Goal: Book appointment/travel/reservation

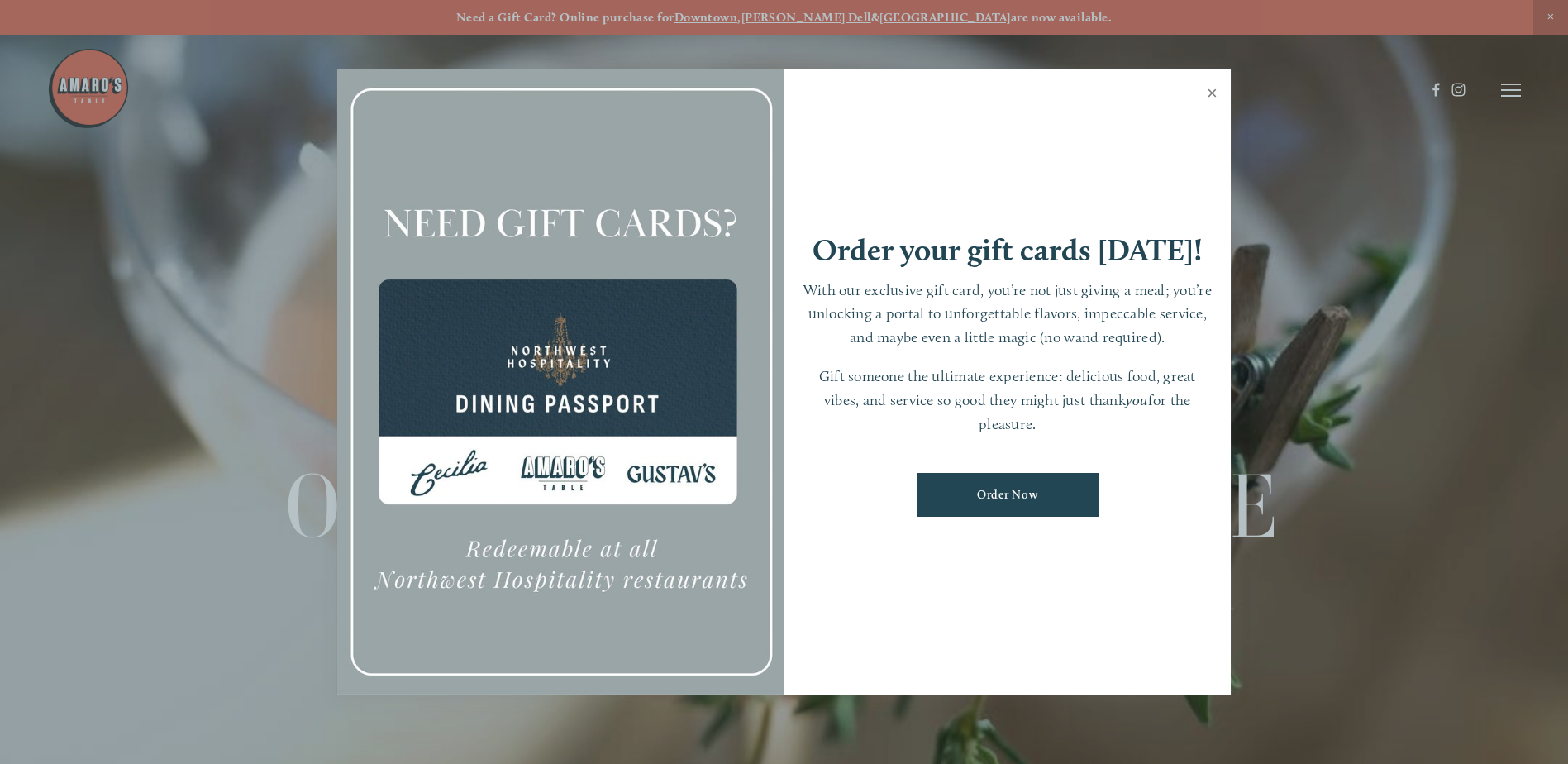
click at [1206, 92] on link "Close" at bounding box center [1212, 95] width 32 height 46
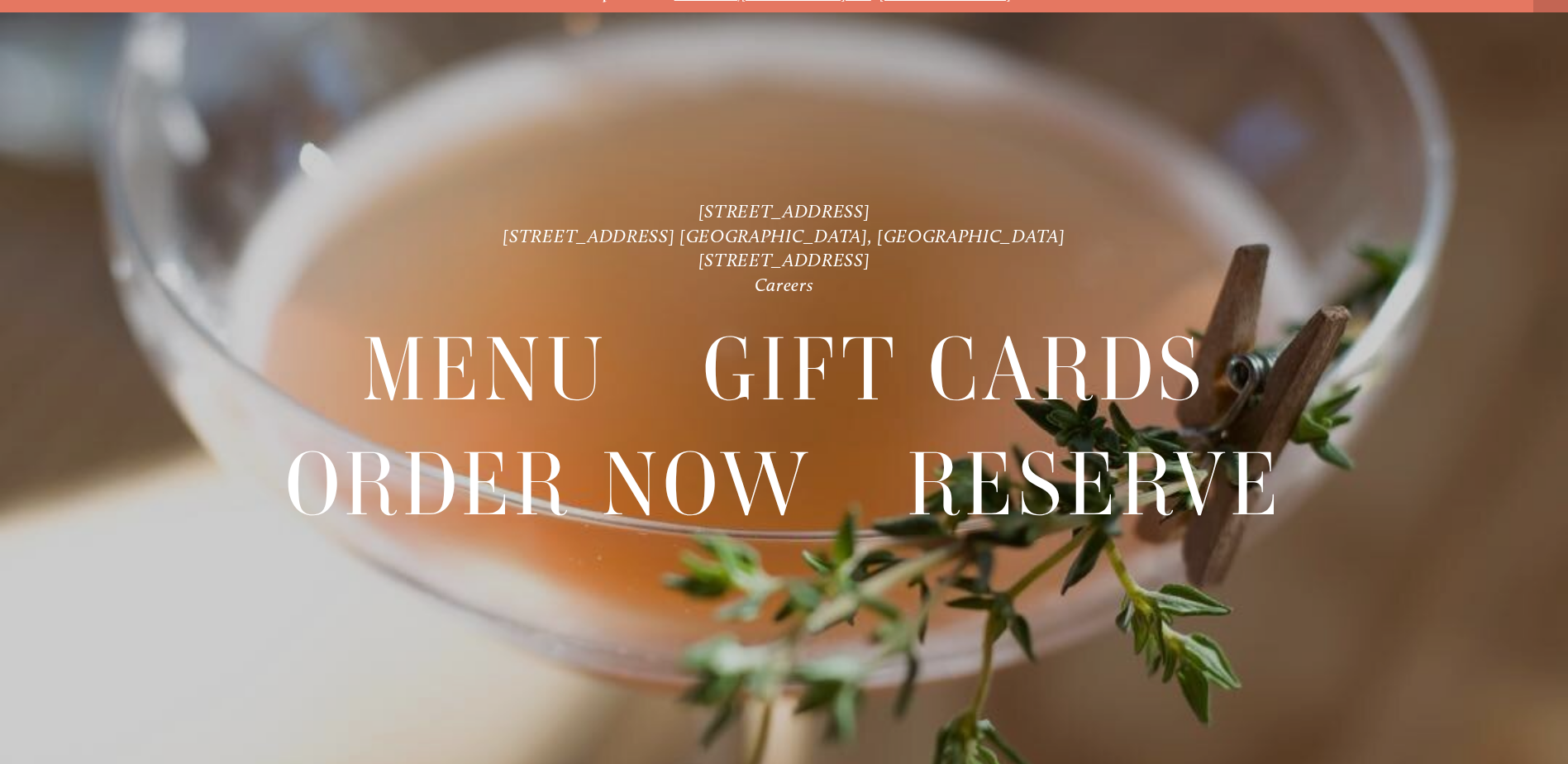
scroll to position [35, 0]
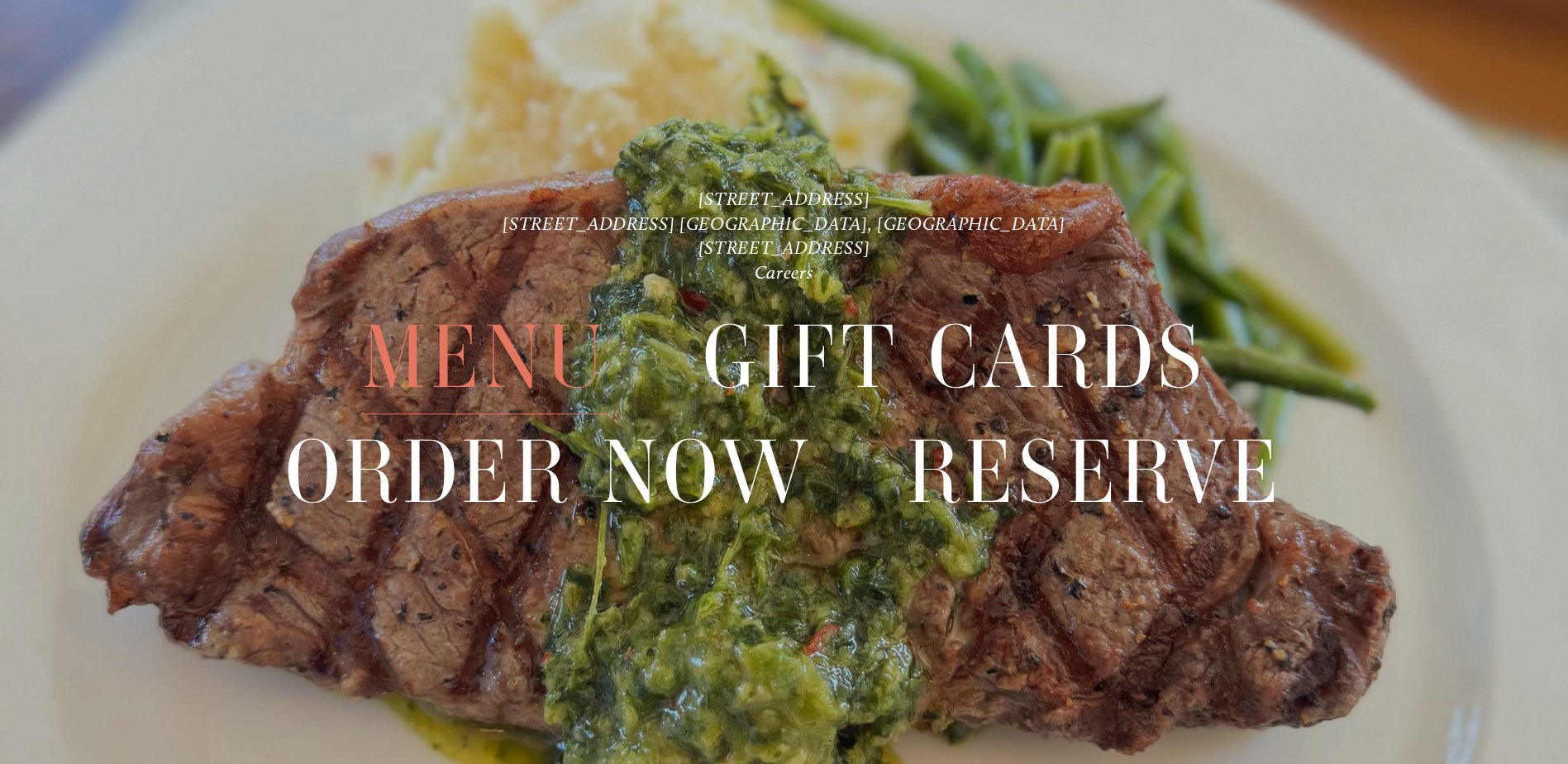
click at [476, 340] on span "Menu" at bounding box center [485, 357] width 247 height 113
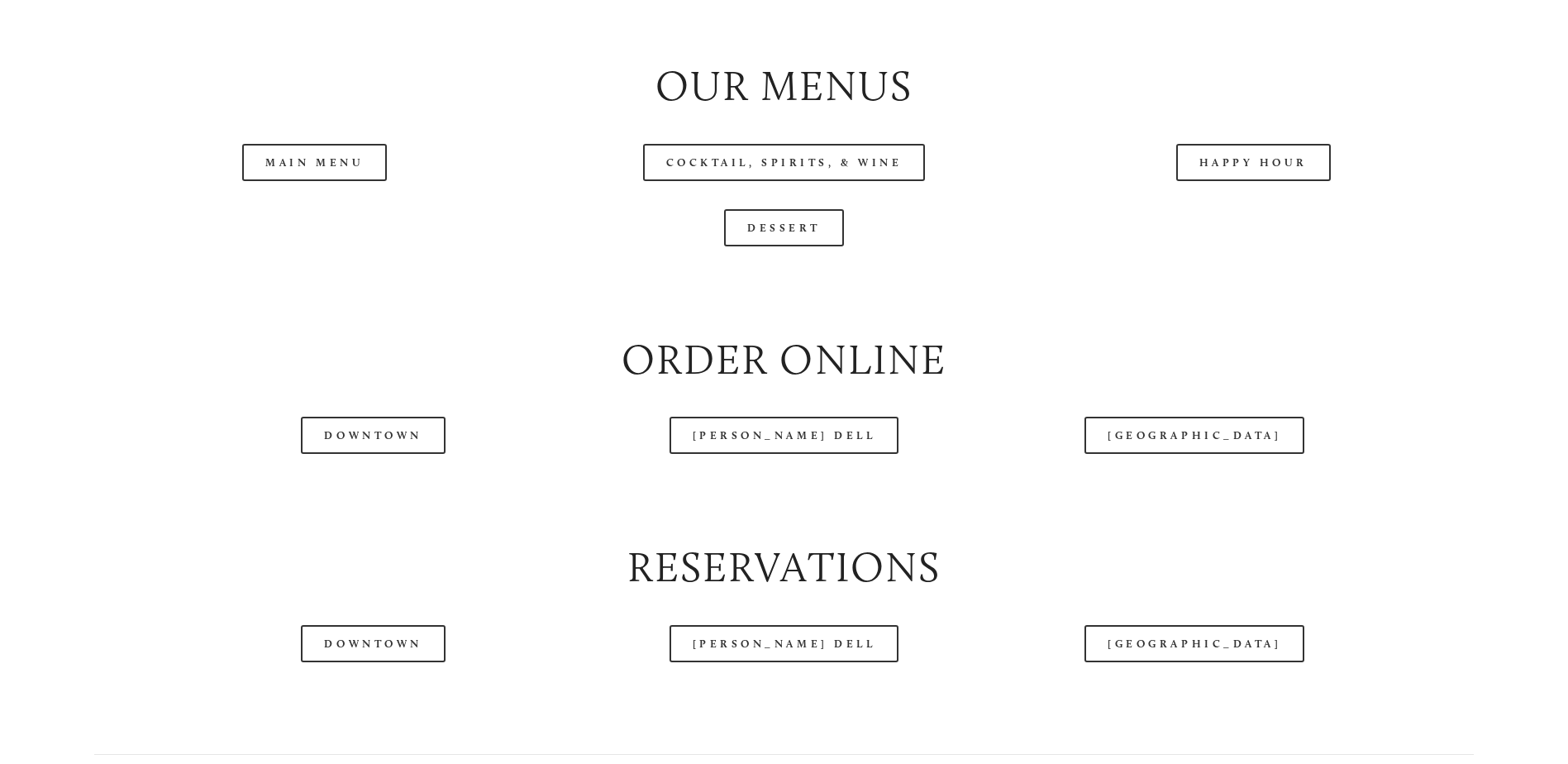
scroll to position [1901, 0]
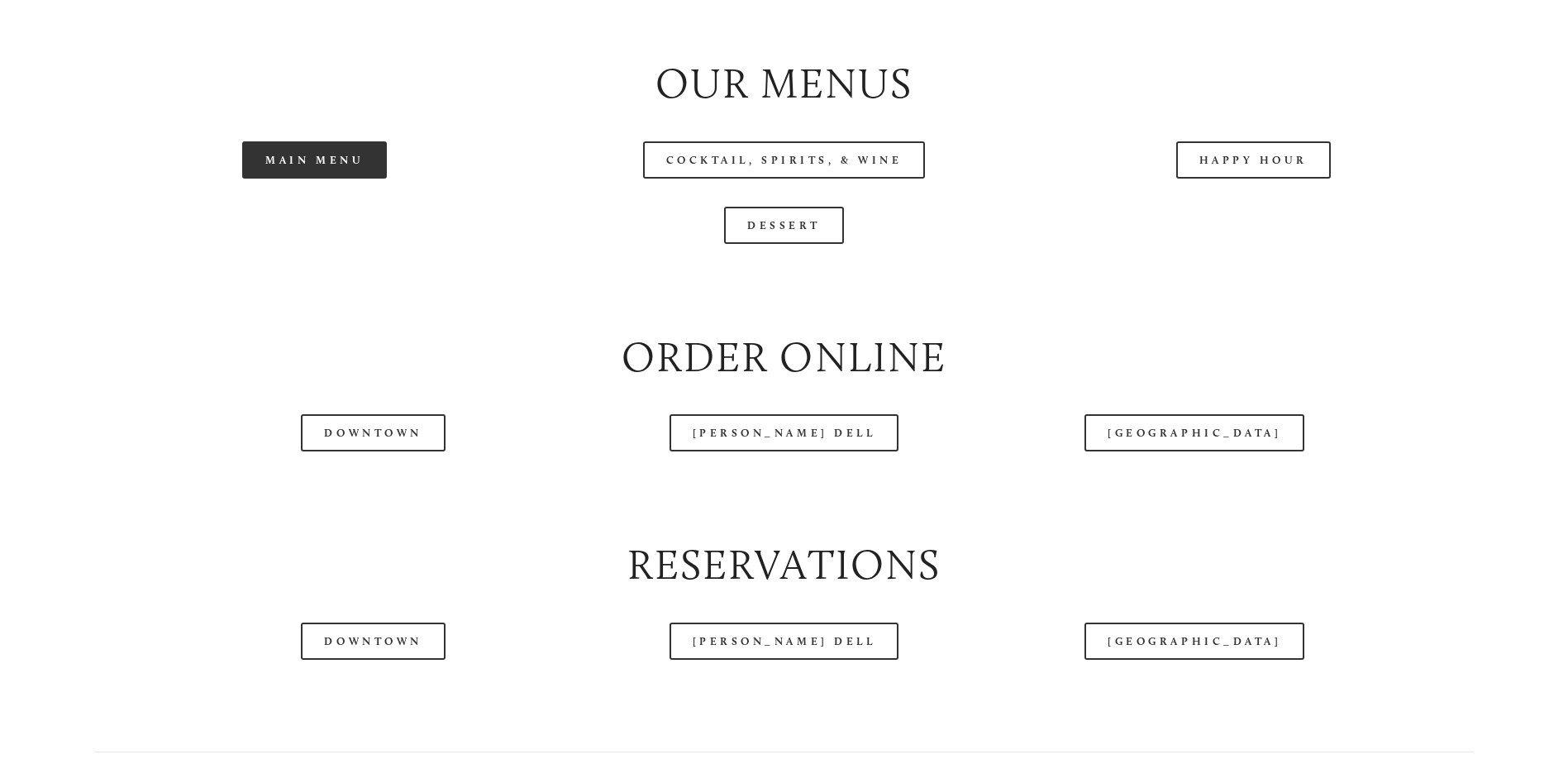
click at [296, 179] on link "Main Menu" at bounding box center [315, 160] width 145 height 38
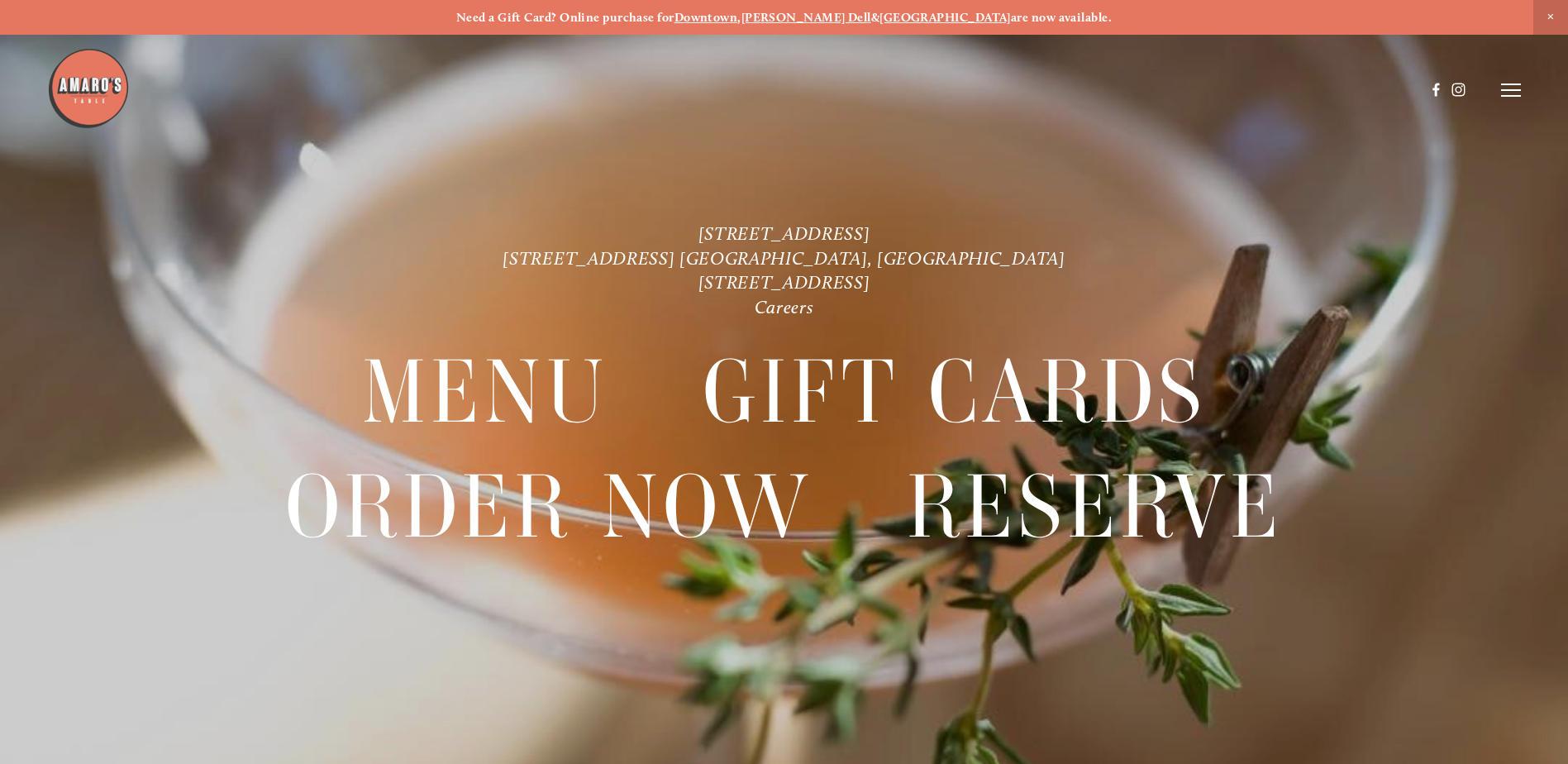
click at [1486, 500] on nav "Menu Gift Cards Order Now Reserve" at bounding box center [784, 465] width 1412 height 291
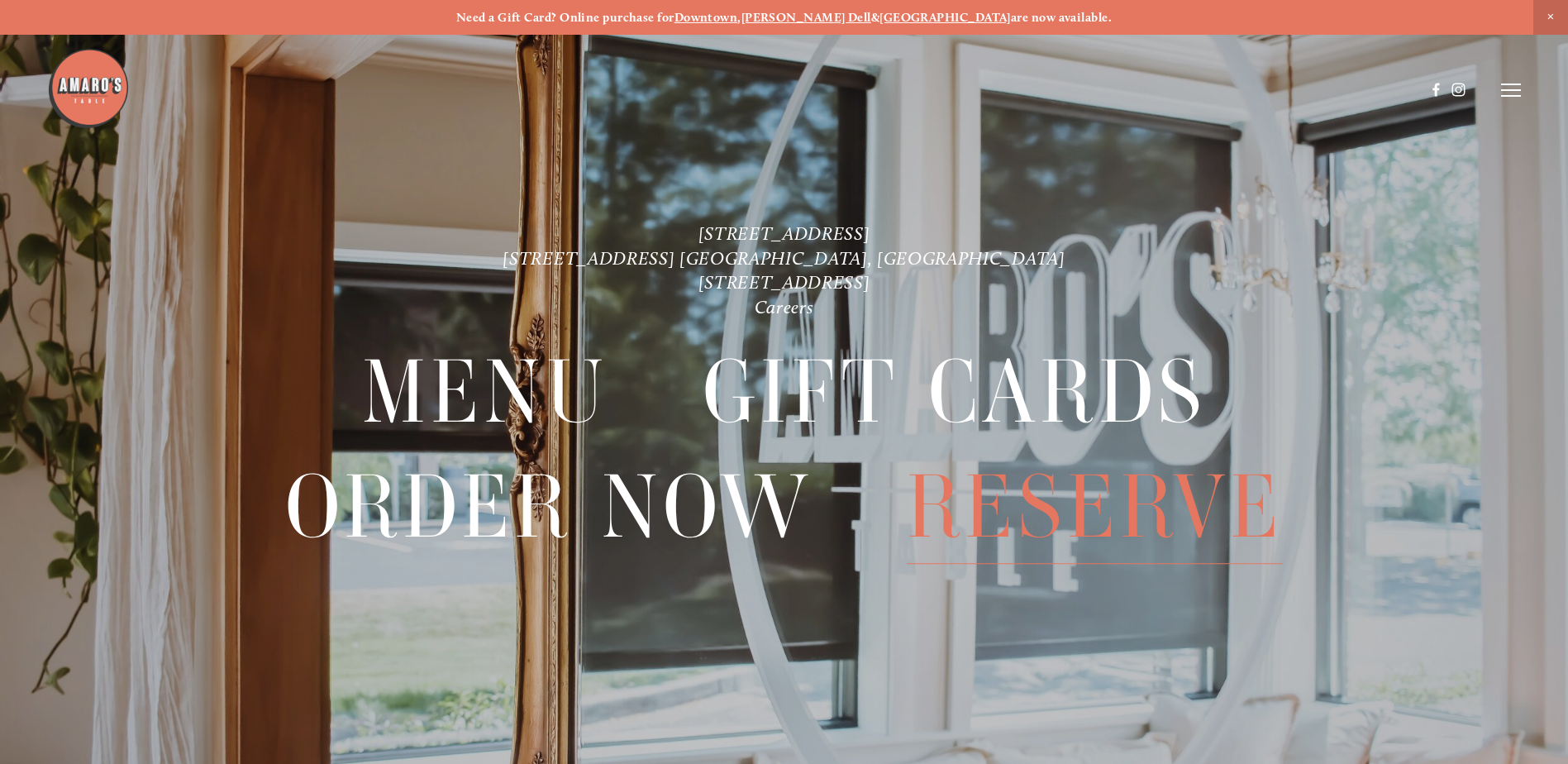
click at [1159, 541] on span "Reserve" at bounding box center [1095, 507] width 376 height 113
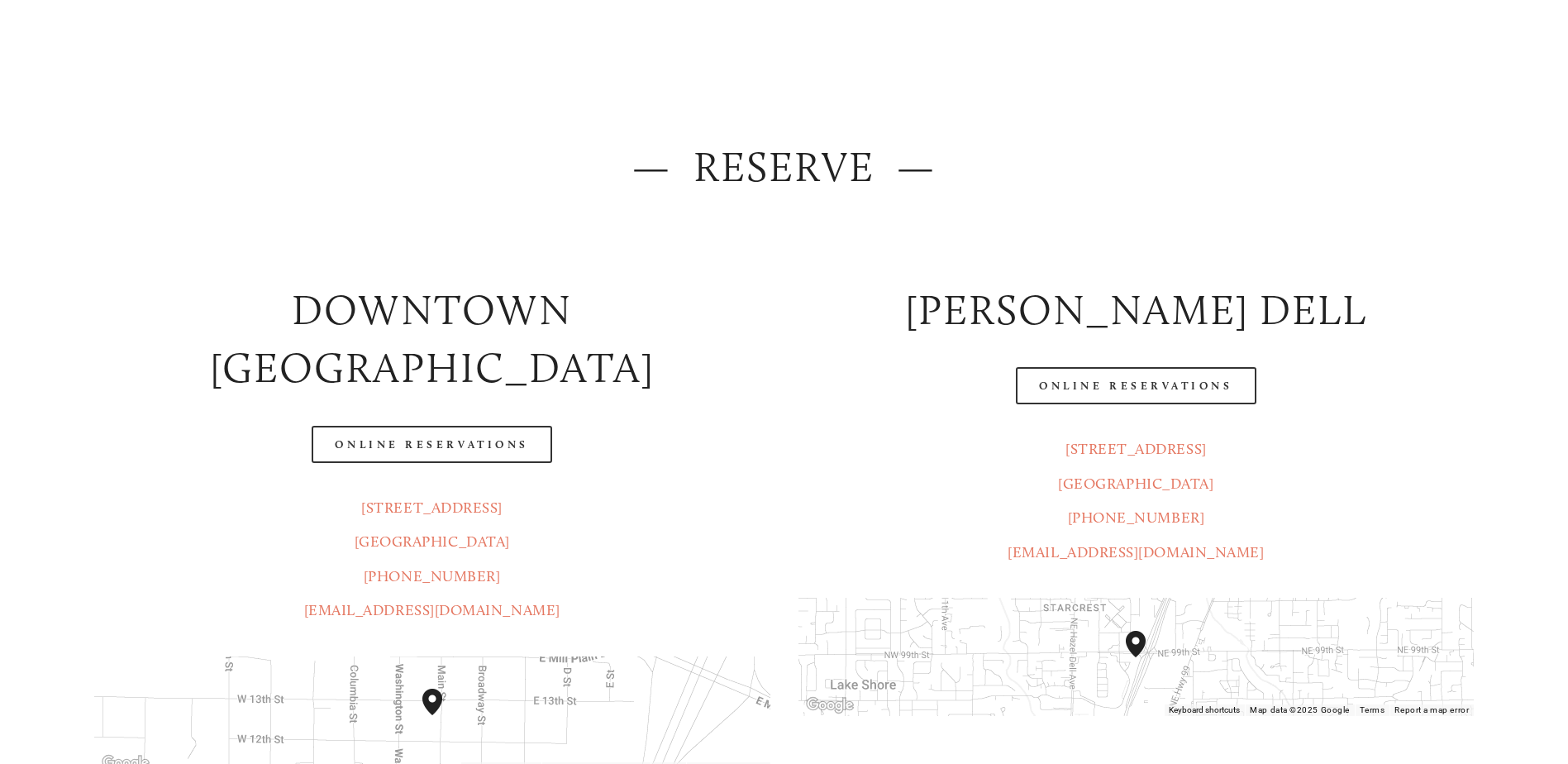
scroll to position [192, 0]
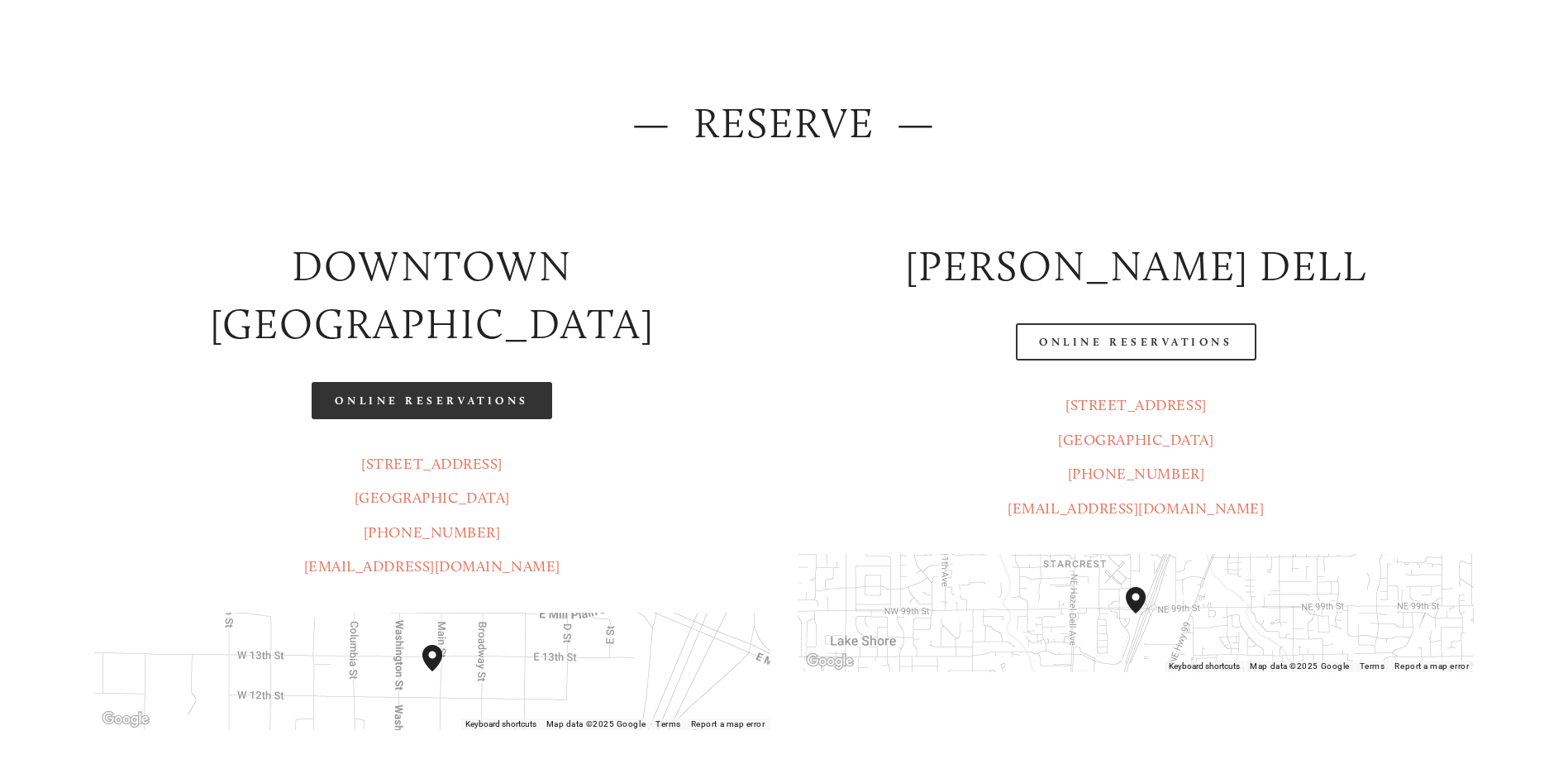
click at [393, 382] on link "Online Reservations" at bounding box center [432, 400] width 240 height 38
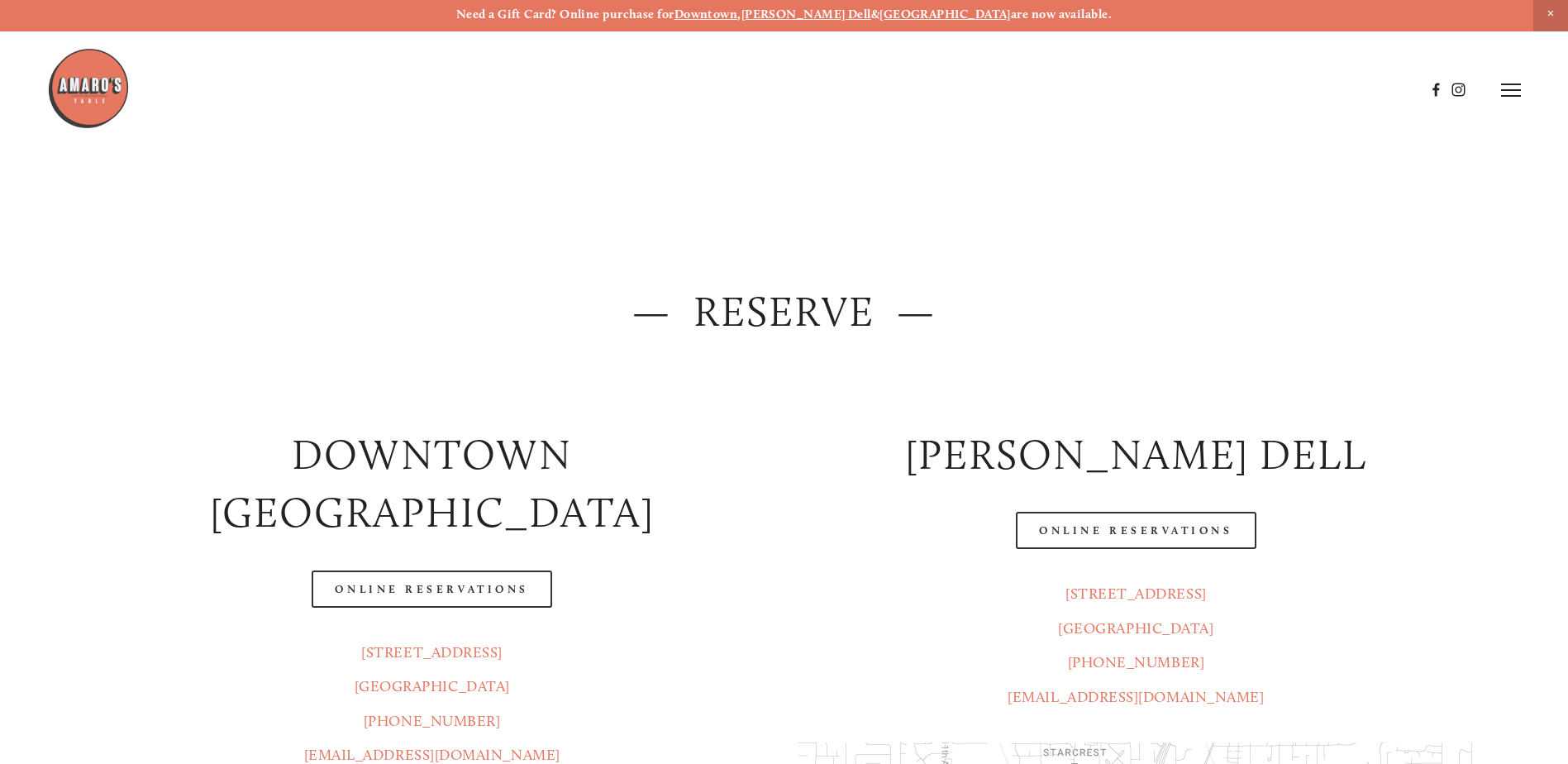
scroll to position [0, 0]
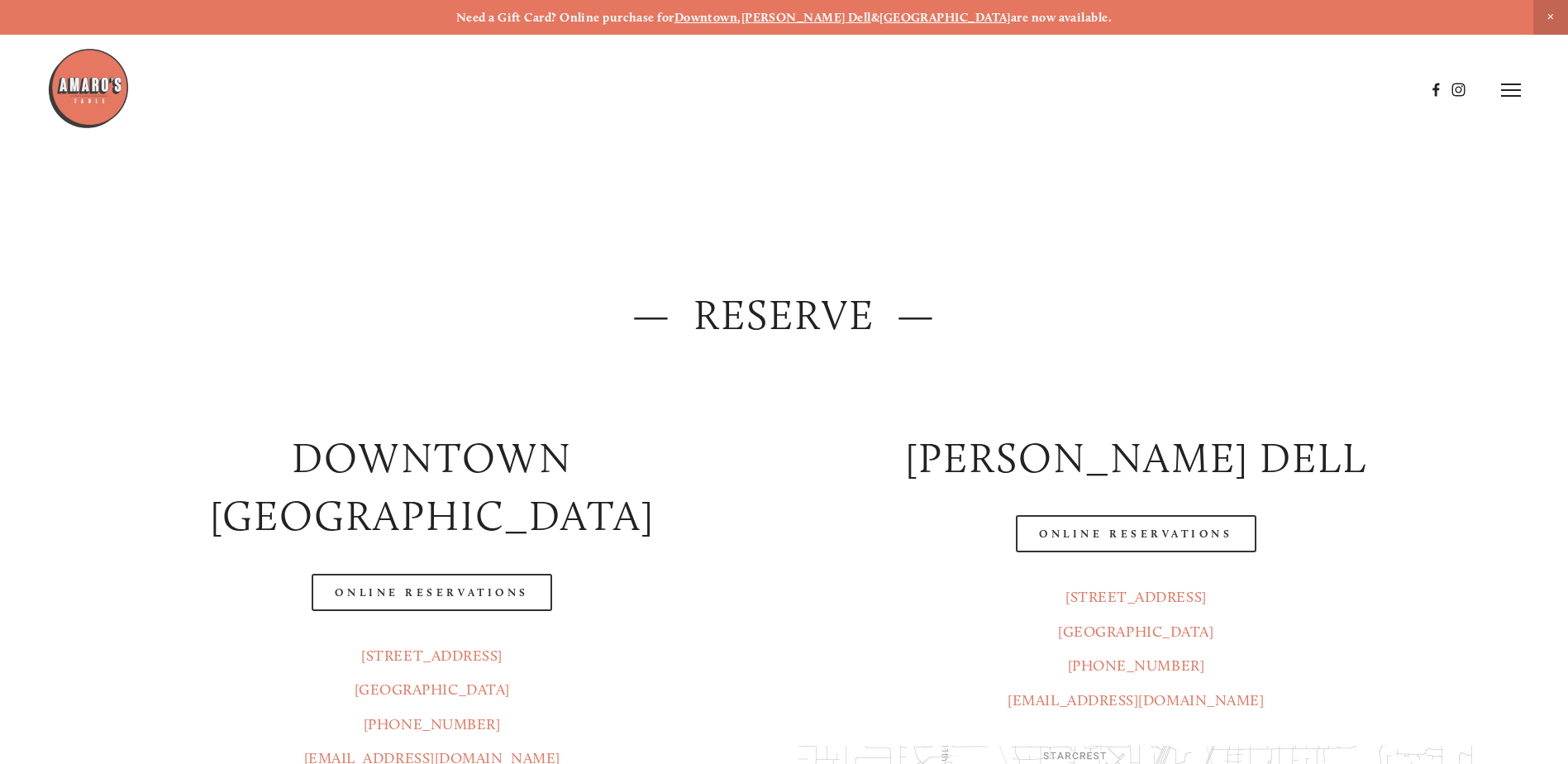
click at [803, 325] on h2 "— Reserve —" at bounding box center [783, 315] width 1379 height 59
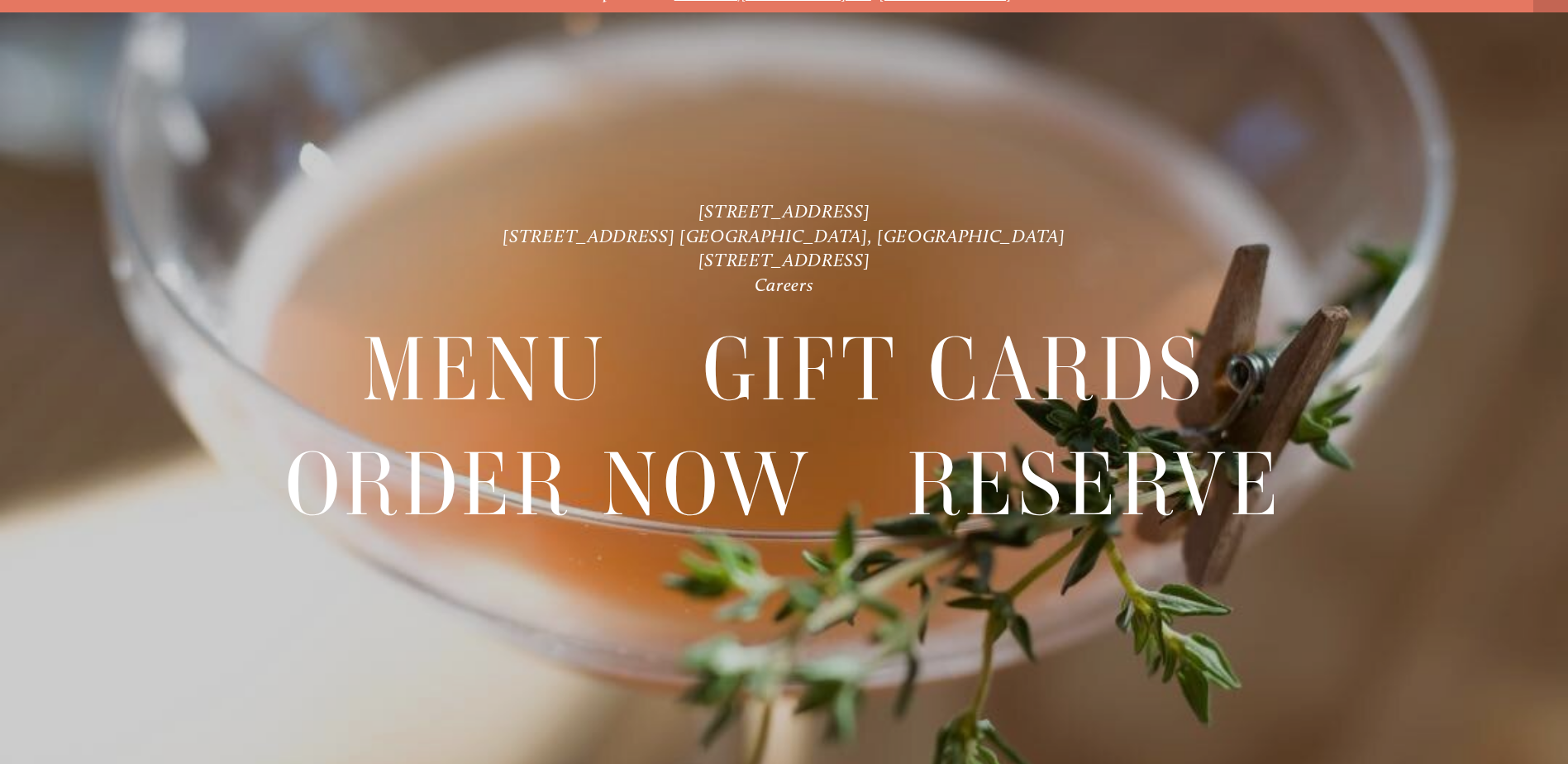
scroll to position [35, 0]
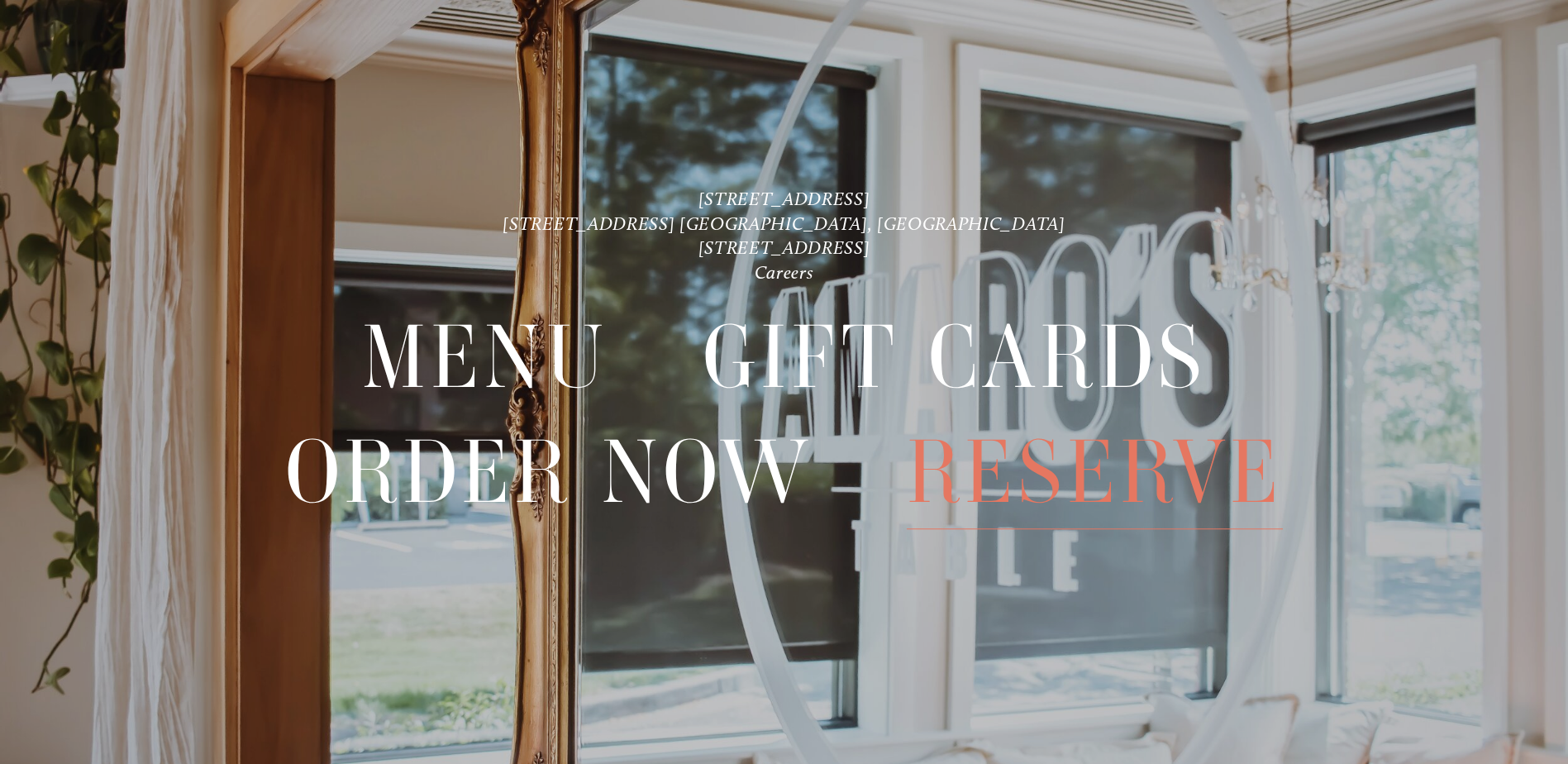
click at [1040, 440] on span "Reserve" at bounding box center [1095, 472] width 376 height 113
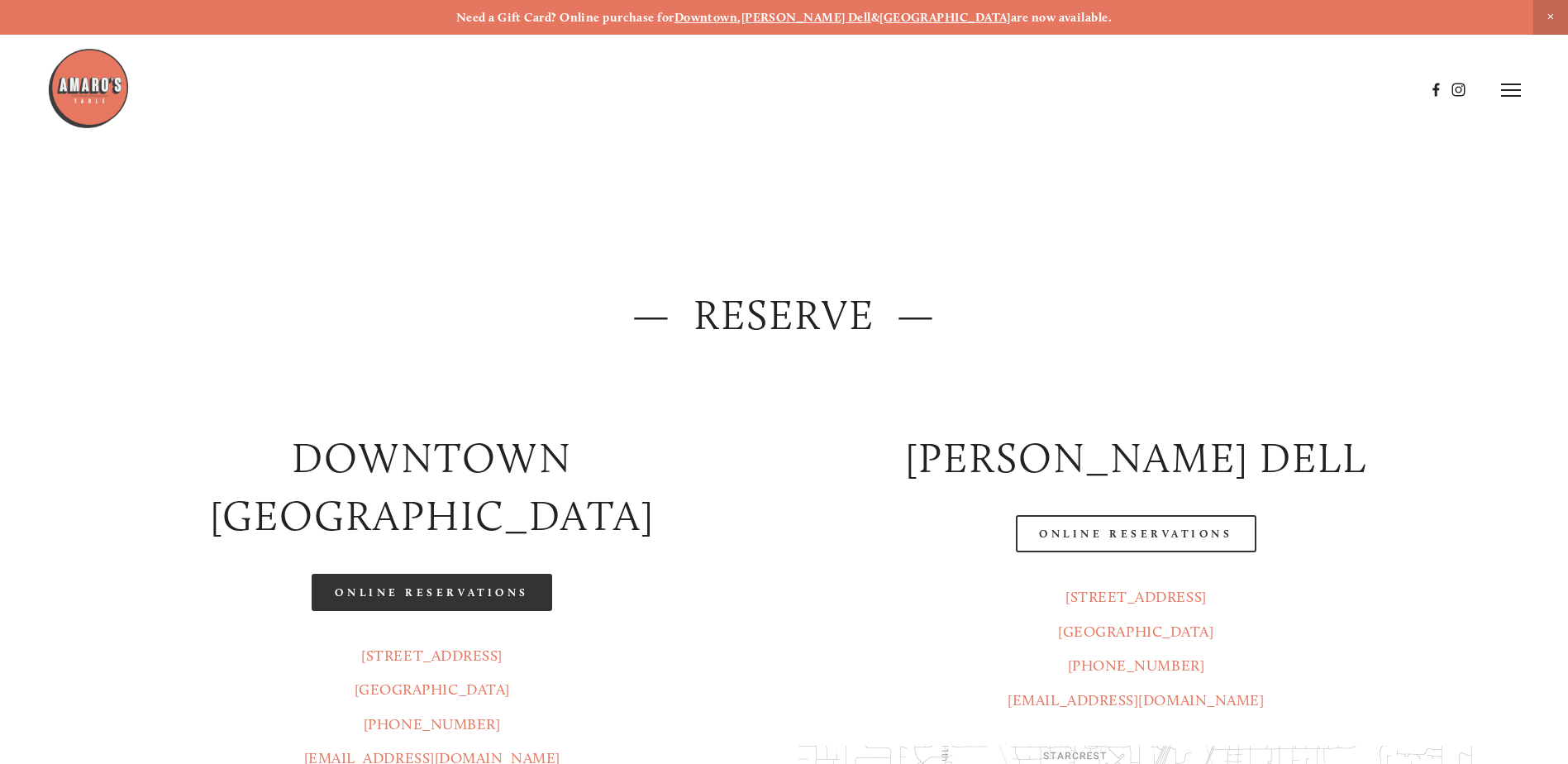
click at [446, 574] on link "Online Reservations" at bounding box center [432, 592] width 240 height 38
click at [904, 381] on div at bounding box center [784, 386] width 1408 height 56
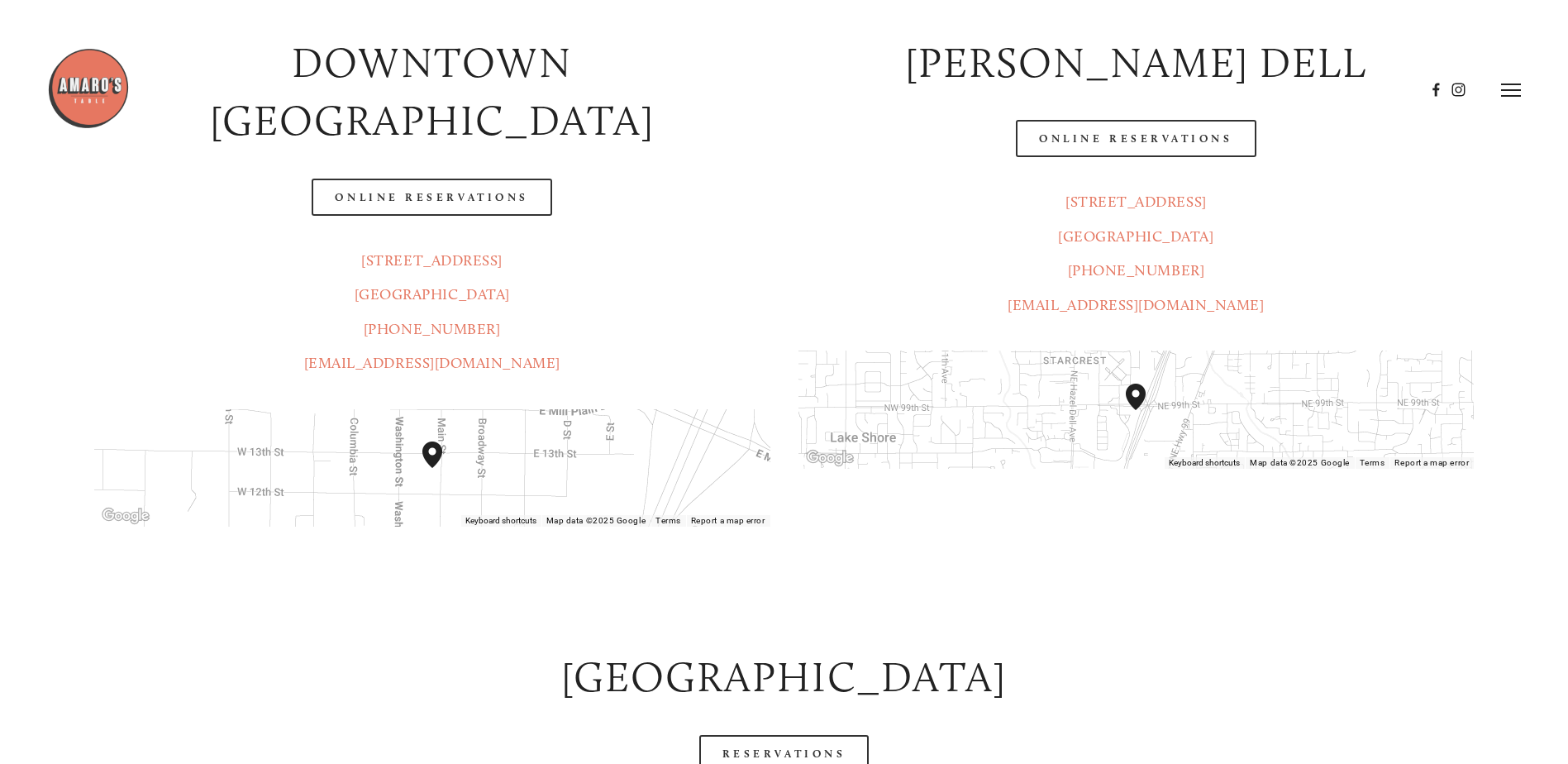
scroll to position [248, 0]
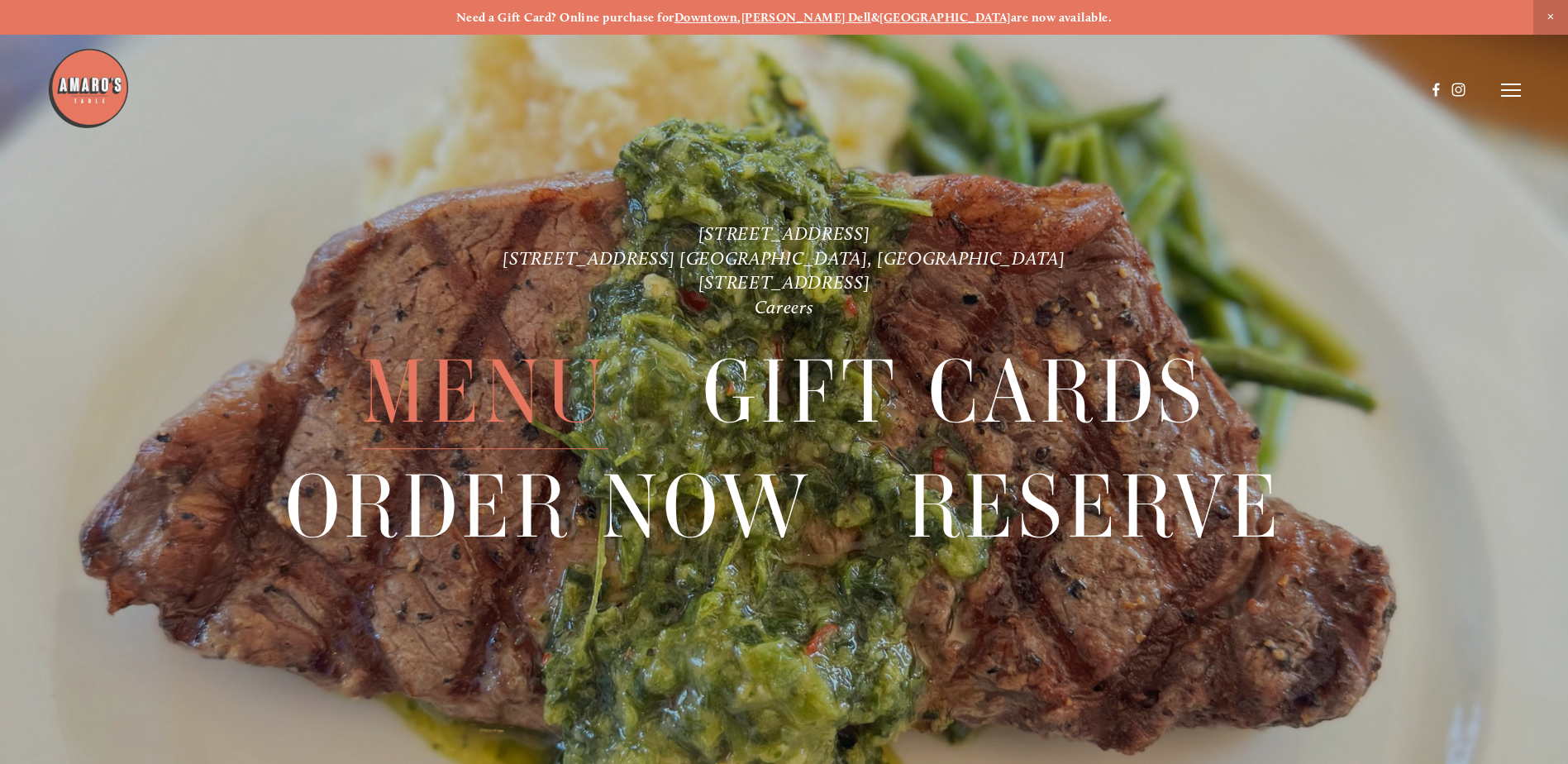
click at [531, 403] on span "Menu" at bounding box center [485, 391] width 247 height 113
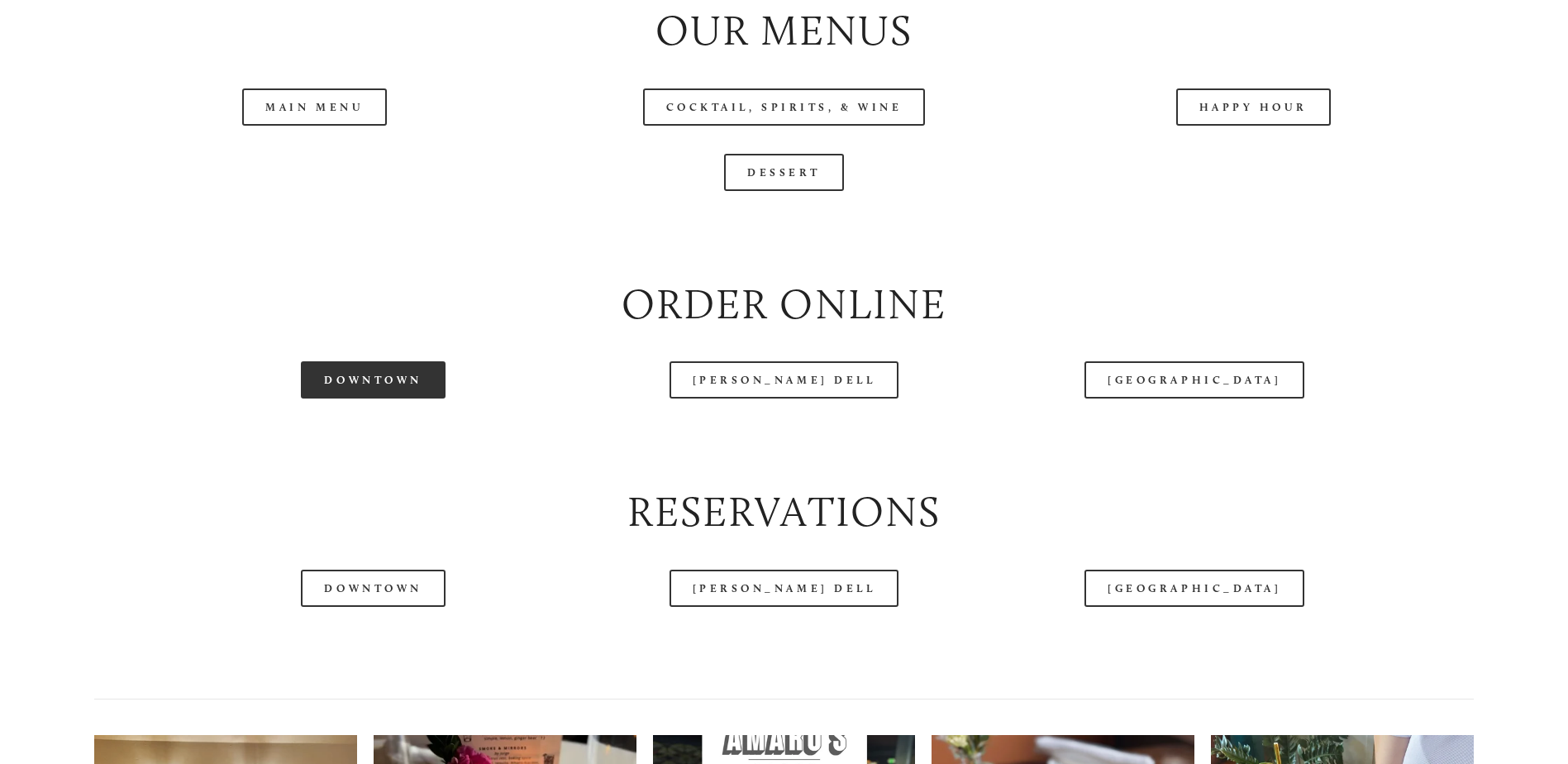
scroll to position [1984, 0]
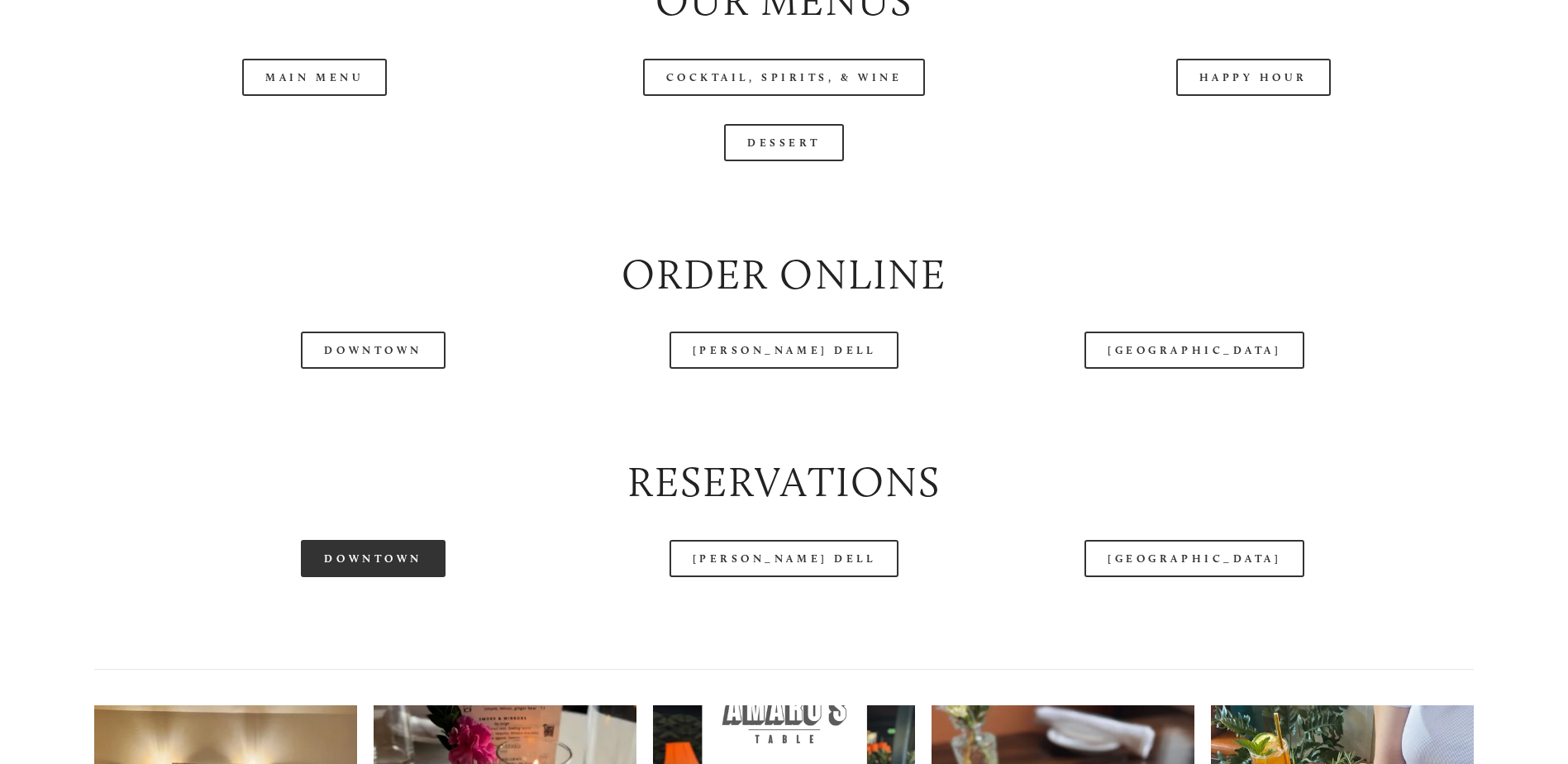
click at [402, 577] on link "Downtown" at bounding box center [373, 558] width 144 height 38
